Goal: Use online tool/utility: Utilize a website feature to perform a specific function

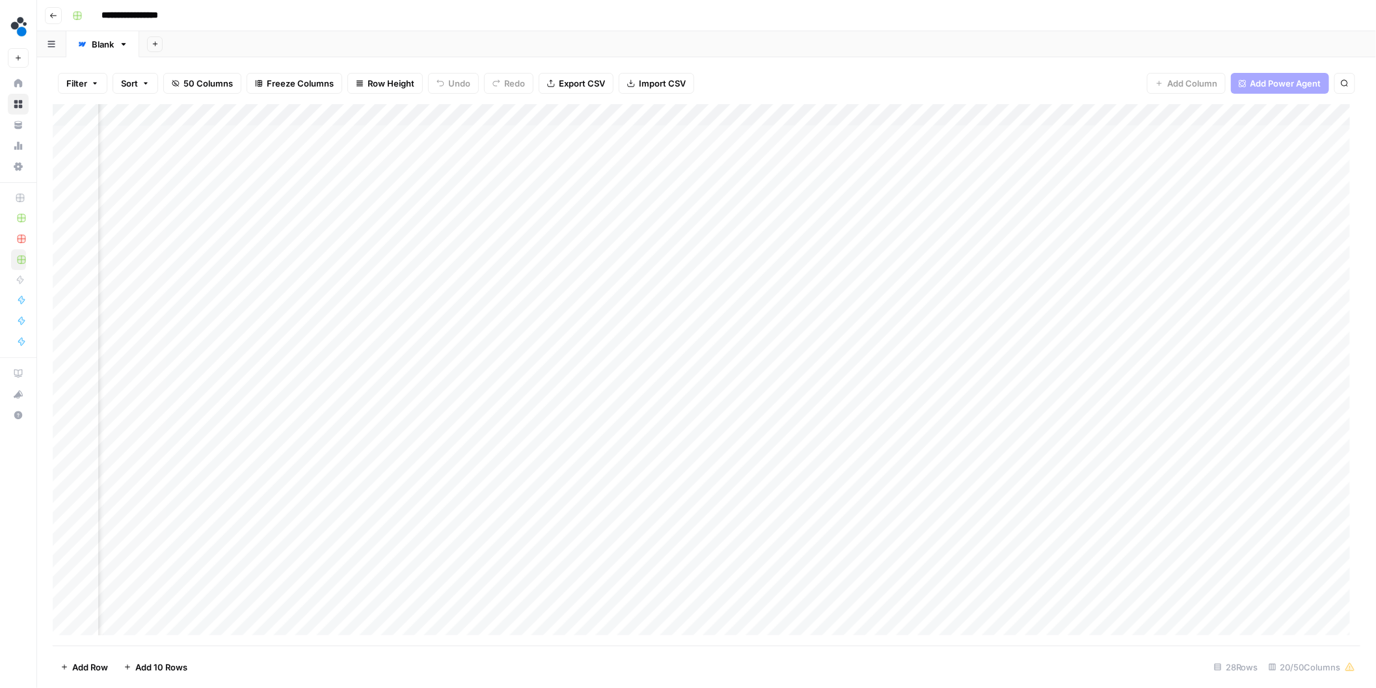
scroll to position [0, 1319]
click at [961, 311] on div "Add Column" at bounding box center [707, 375] width 1308 height 542
click at [939, 310] on div "Add Column" at bounding box center [707, 375] width 1308 height 542
click at [666, 116] on div "Add Column" at bounding box center [707, 375] width 1308 height 542
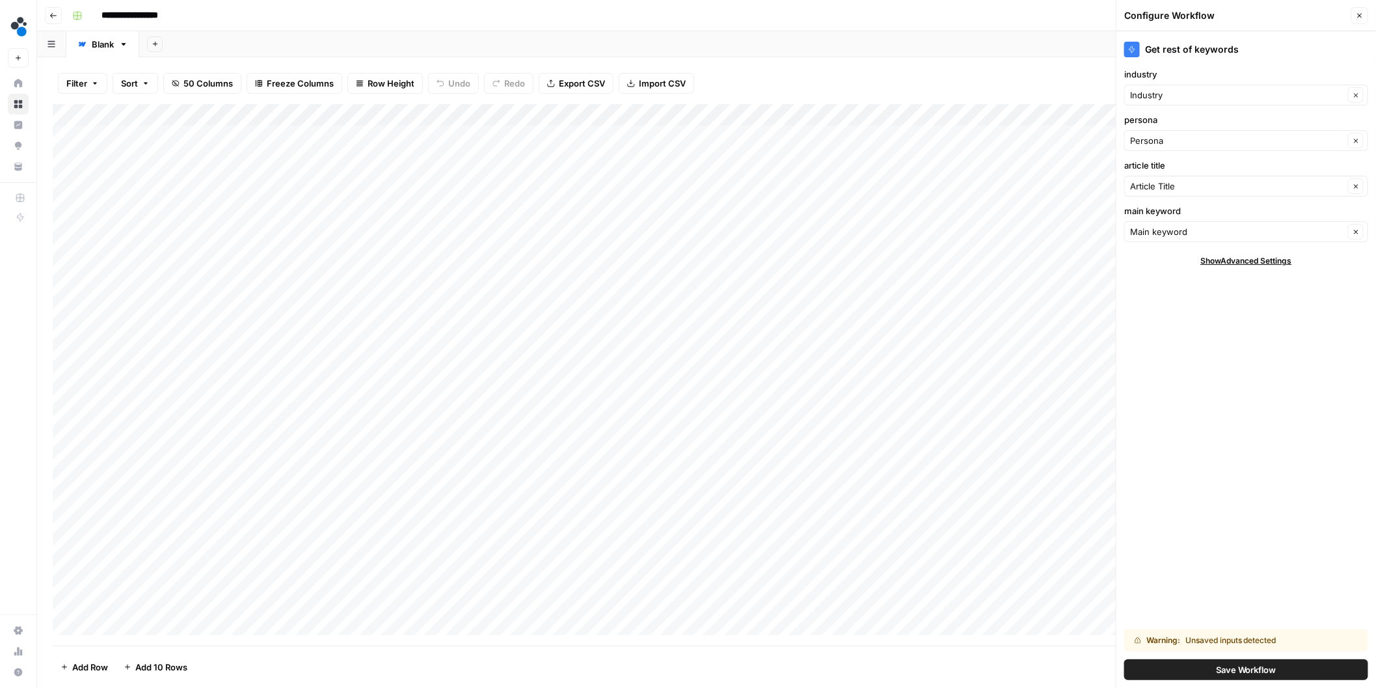
click at [748, 113] on div "Add Column" at bounding box center [707, 375] width 1308 height 542
click at [727, 224] on span "Configure Inputs" at bounding box center [741, 224] width 114 height 13
click at [892, 90] on div "Filter Sort 50 Columns Freeze Columns Row Height Undo Redo Export CSV Import CS…" at bounding box center [707, 83] width 1308 height 42
click at [1362, 16] on icon "button" at bounding box center [1360, 16] width 8 height 8
